Goal: Transaction & Acquisition: Purchase product/service

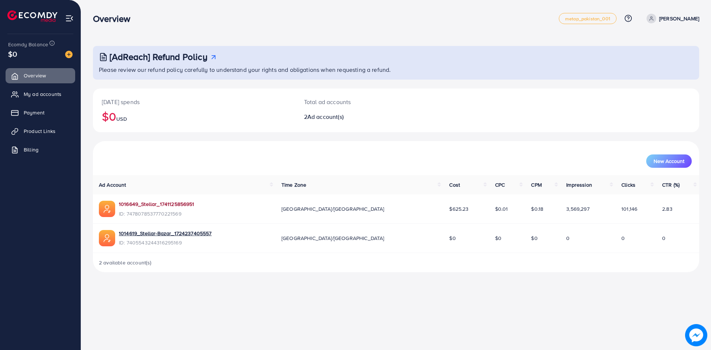
click at [154, 201] on link "1016649_Stellar_1741125856951" at bounding box center [157, 203] width 76 height 7
click at [29, 96] on span "My ad accounts" at bounding box center [45, 93] width 38 height 7
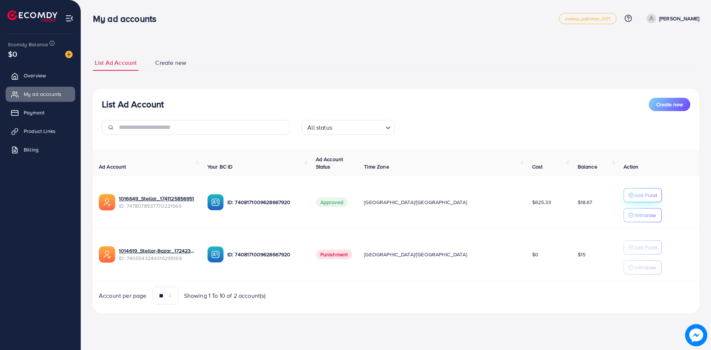
click at [634, 195] on p "Add Fund" at bounding box center [645, 195] width 23 height 9
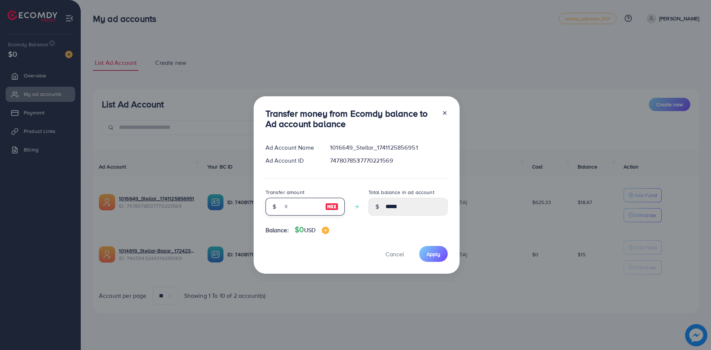
click at [286, 208] on input "number" at bounding box center [300, 207] width 37 height 18
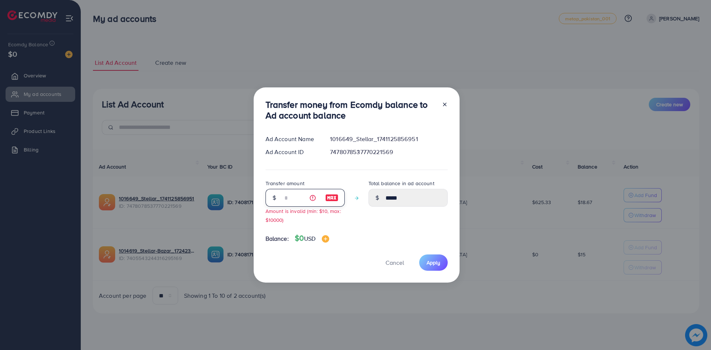
type input "**"
click at [442, 104] on icon at bounding box center [445, 104] width 6 height 6
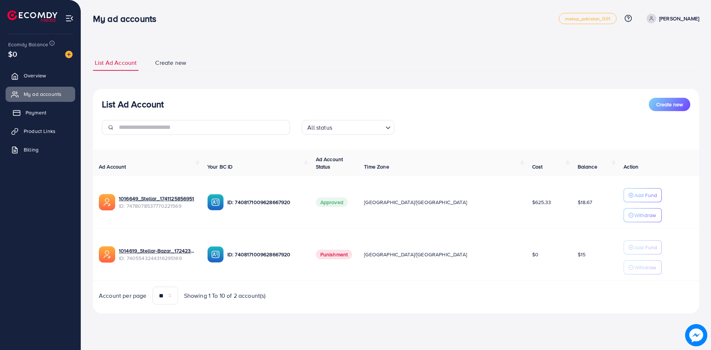
click at [46, 110] on link "Payment" at bounding box center [41, 112] width 70 height 15
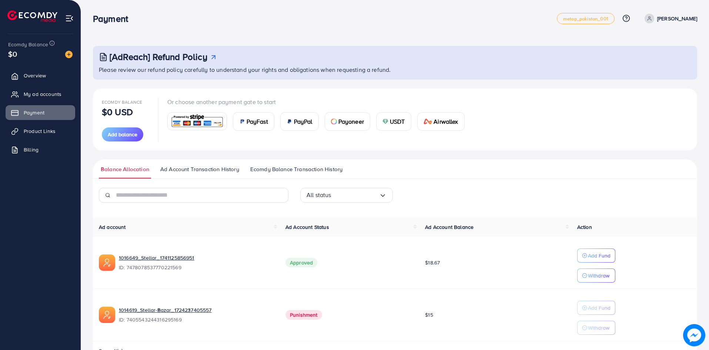
click at [203, 120] on img at bounding box center [197, 121] width 54 height 16
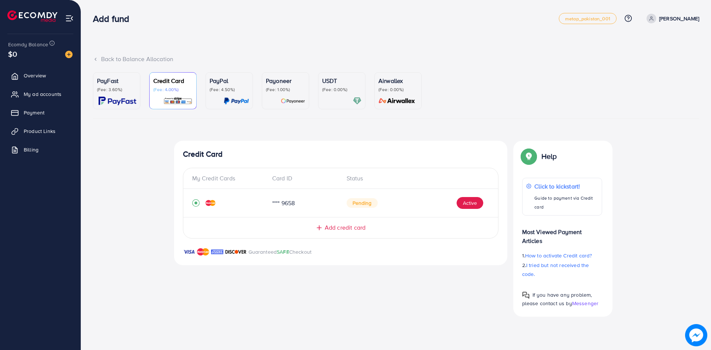
click at [125, 98] on img at bounding box center [117, 101] width 38 height 9
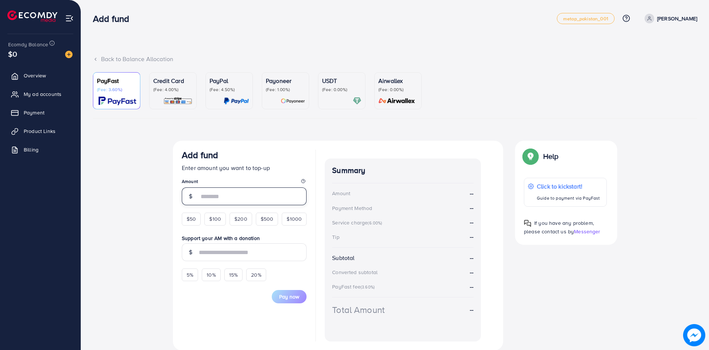
click at [251, 195] on input "number" at bounding box center [253, 196] width 108 height 18
click at [191, 217] on form "Add fund Enter amount you want to top-up Amount $50 $100 $200 $500 $1000 Suppor…" at bounding box center [244, 227] width 125 height 154
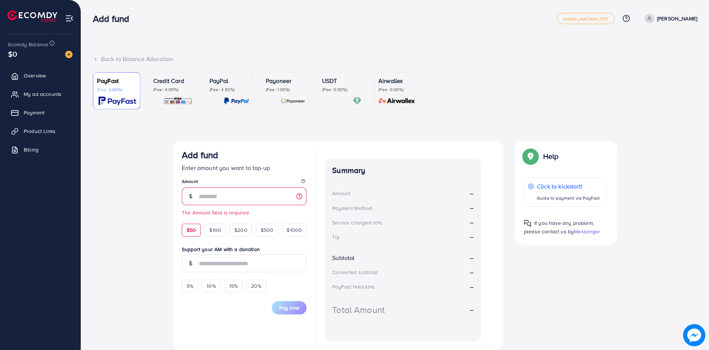
click at [194, 231] on span "$50" at bounding box center [191, 229] width 9 height 7
type input "**"
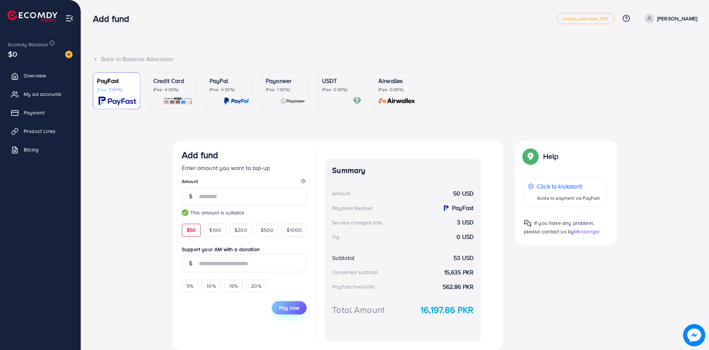
click at [285, 309] on span "Pay now" at bounding box center [289, 307] width 20 height 7
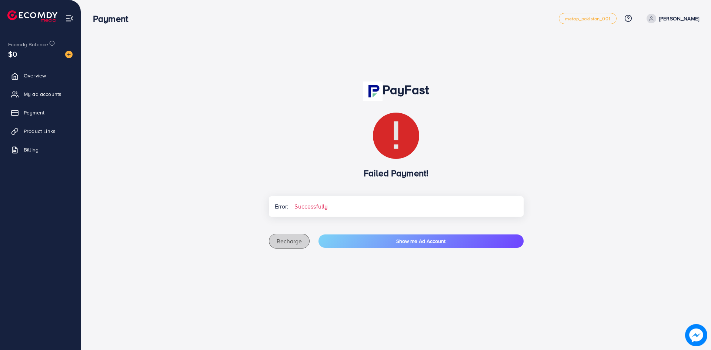
click at [291, 241] on span "Recharge" at bounding box center [288, 241] width 25 height 8
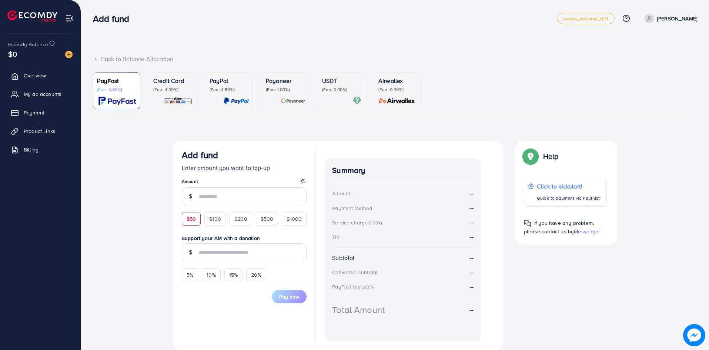
click at [196, 220] on div "$50" at bounding box center [191, 218] width 19 height 13
type input "**"
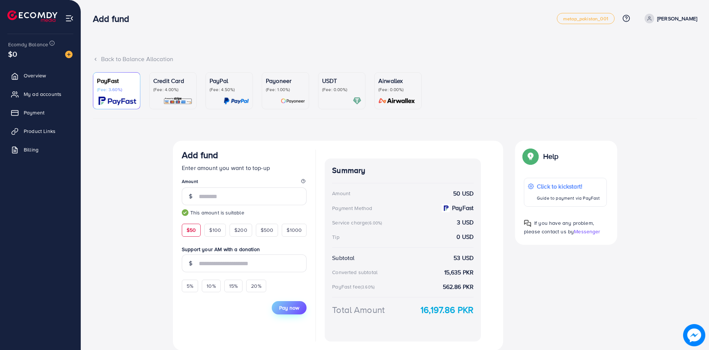
click at [290, 309] on span "Pay now" at bounding box center [289, 307] width 20 height 7
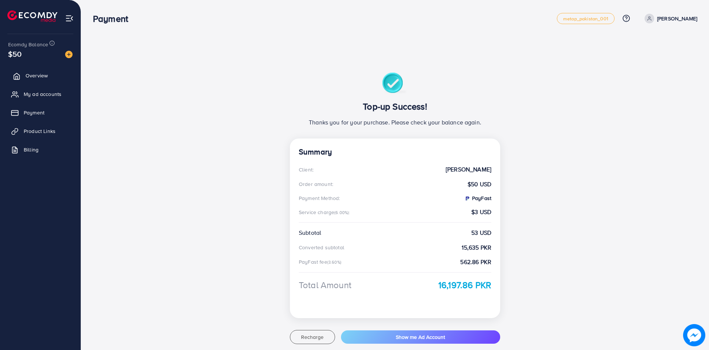
click at [42, 76] on span "Overview" at bounding box center [37, 75] width 22 height 7
